Goal: Find specific page/section: Find specific page/section

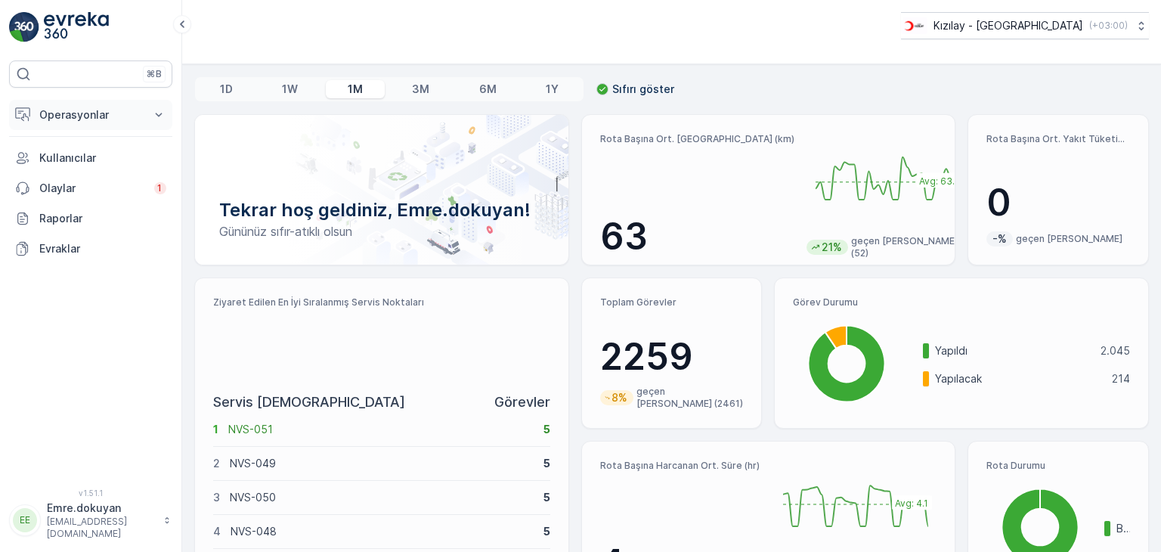
click at [75, 116] on p "Operasyonlar" at bounding box center [90, 114] width 103 height 15
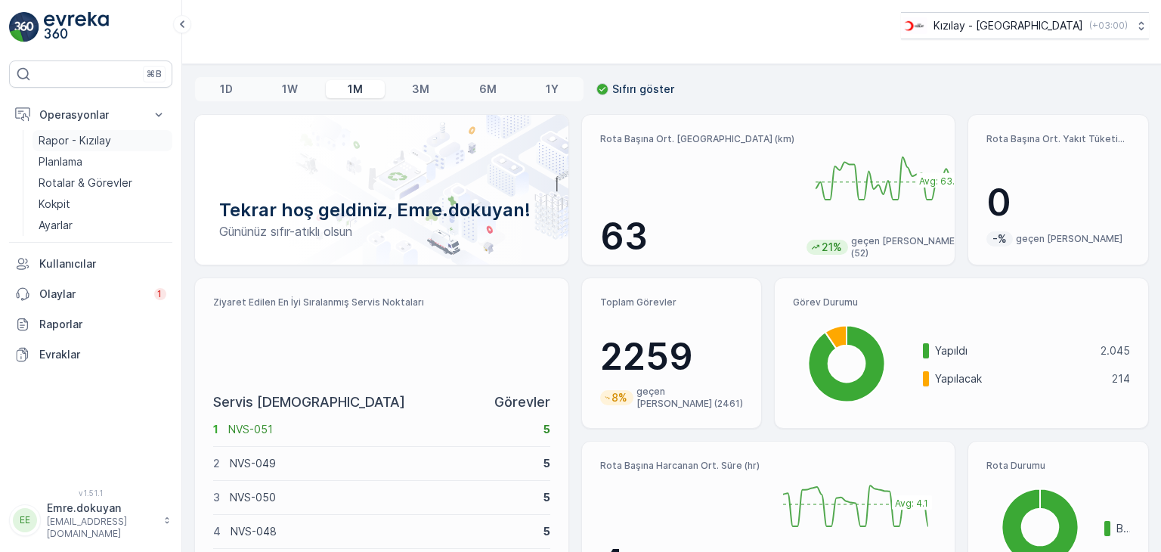
click at [87, 143] on p "Rapor - Kızılay" at bounding box center [75, 140] width 73 height 15
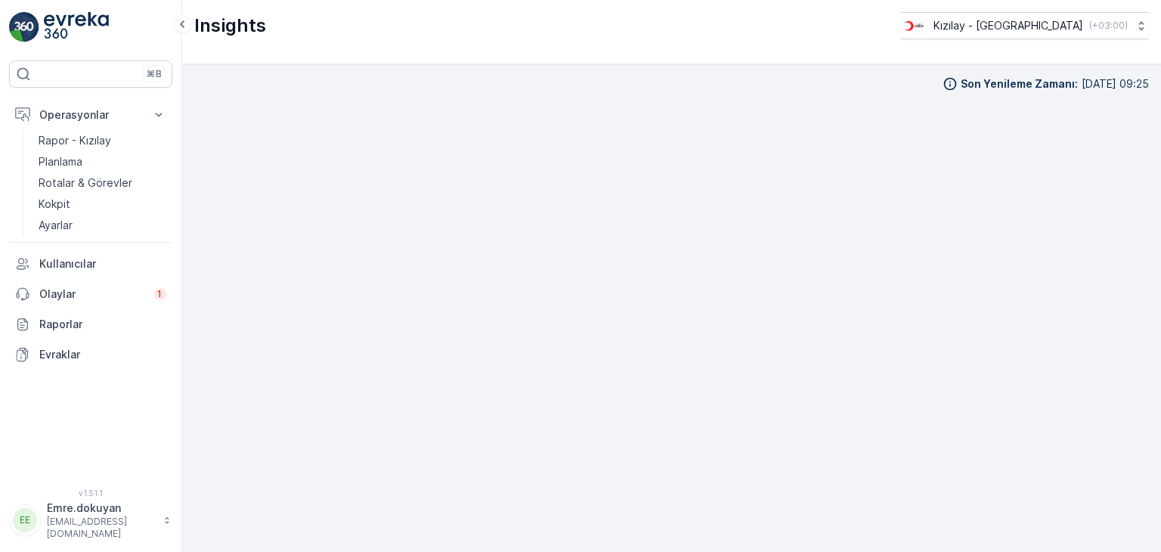
scroll to position [13, 0]
click at [118, 181] on p "Rotalar & Görevler" at bounding box center [86, 182] width 94 height 15
